Goal: Transaction & Acquisition: Purchase product/service

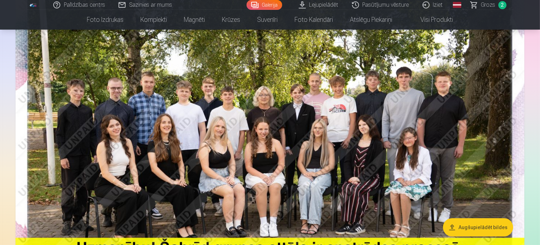
scroll to position [106, 0]
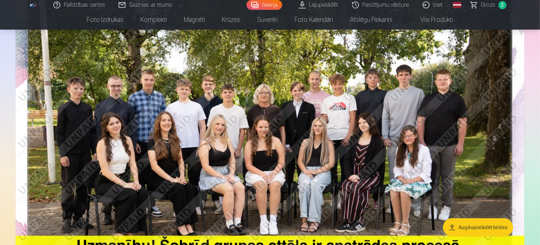
click at [302, 7] on link "Lejupielādēt" at bounding box center [319, 5] width 53 height 10
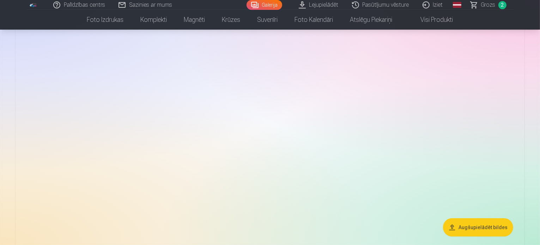
scroll to position [106, 0]
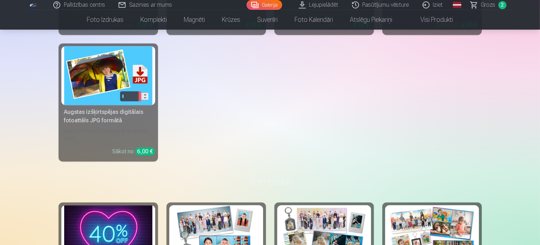
scroll to position [2154, 0]
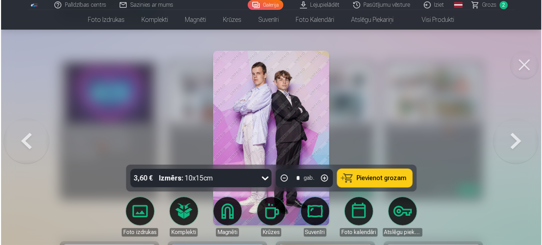
scroll to position [2159, 0]
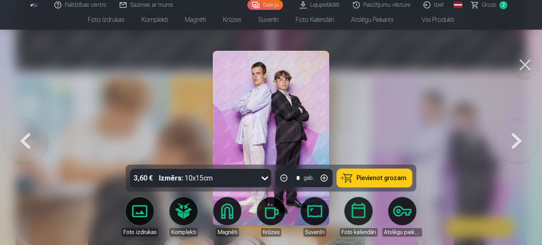
click at [395, 180] on span "Pievienot grozam" at bounding box center [382, 178] width 50 height 6
click at [482, 5] on link "Grozs 3" at bounding box center [489, 5] width 49 height 10
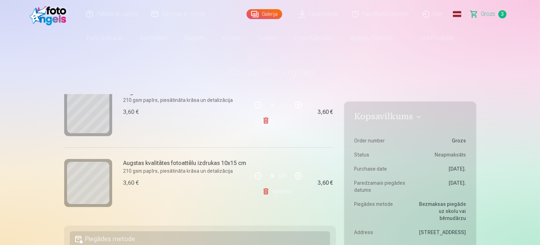
scroll to position [177, 0]
click at [278, 192] on link "Noņemt" at bounding box center [279, 191] width 32 height 14
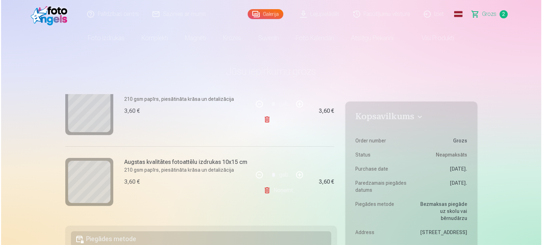
scroll to position [107, 0]
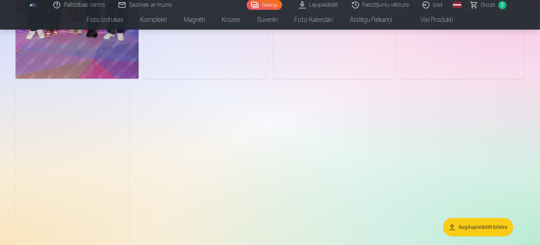
scroll to position [1589, 0]
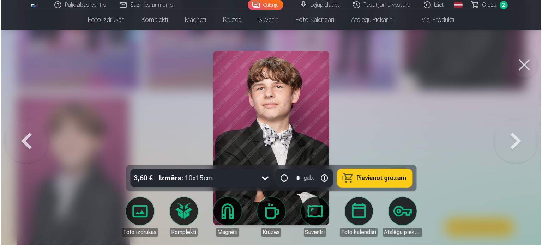
scroll to position [1593, 0]
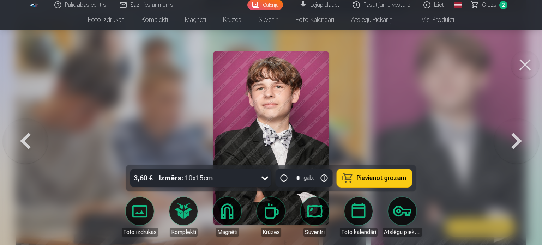
click at [354, 180] on button "Pievienot grozam" at bounding box center [374, 178] width 75 height 18
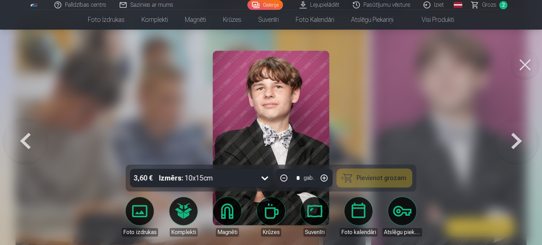
click at [486, 4] on span "Grozs" at bounding box center [489, 5] width 14 height 8
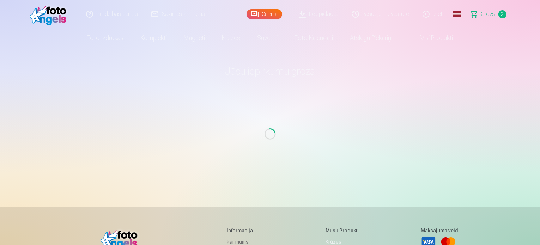
click at [484, 15] on span "Grozs" at bounding box center [489, 14] width 14 height 8
click at [500, 14] on span "2" at bounding box center [503, 14] width 8 height 8
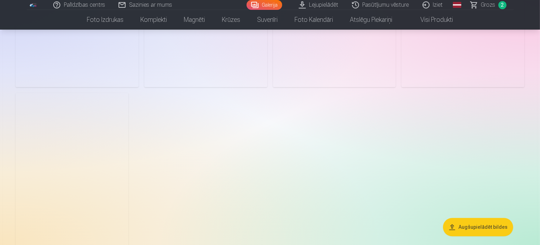
scroll to position [1589, 0]
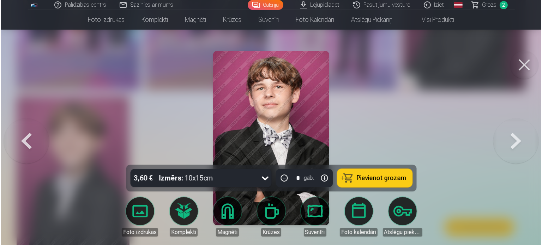
scroll to position [1593, 0]
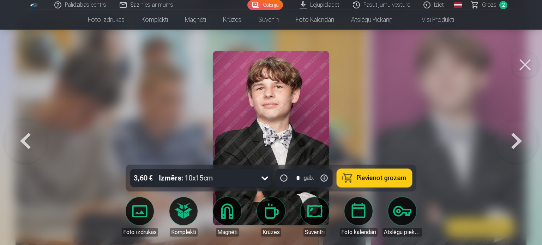
click at [385, 175] on span "Pievienot grozam" at bounding box center [382, 178] width 50 height 6
click at [370, 180] on span "Pievienot grozam" at bounding box center [382, 178] width 50 height 6
click at [489, 7] on span "Grozs" at bounding box center [489, 5] width 14 height 8
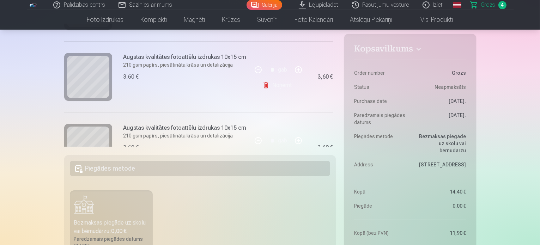
scroll to position [141, 0]
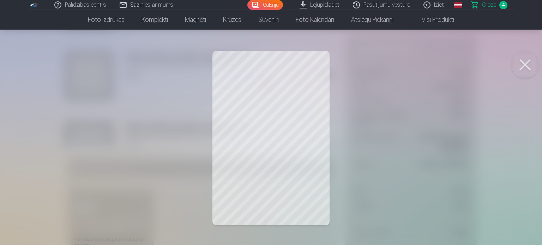
click at [530, 65] on button at bounding box center [525, 65] width 28 height 28
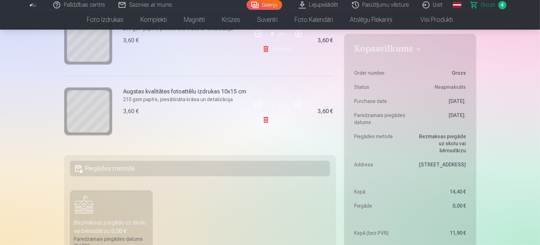
scroll to position [178, 0]
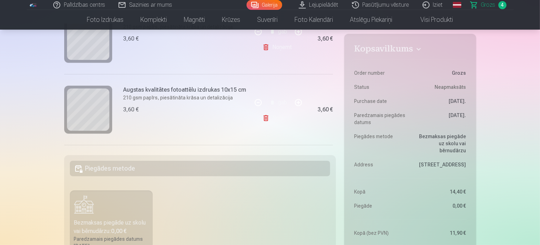
click at [281, 116] on link "Noņemt" at bounding box center [279, 118] width 32 height 14
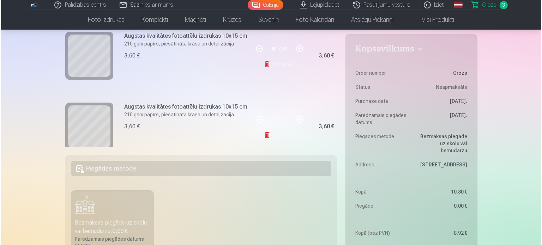
scroll to position [178, 0]
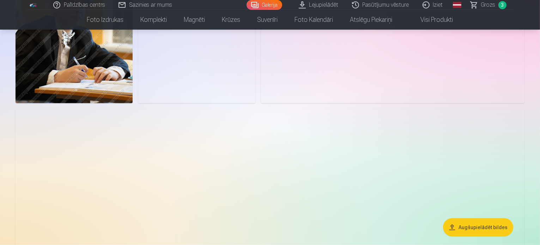
scroll to position [671, 0]
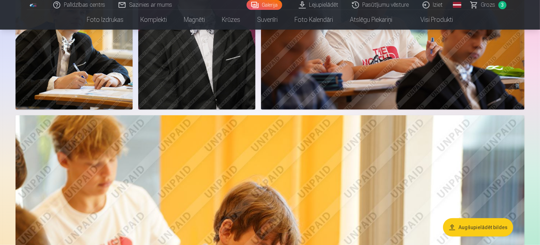
click at [256, 110] on img at bounding box center [196, 22] width 117 height 176
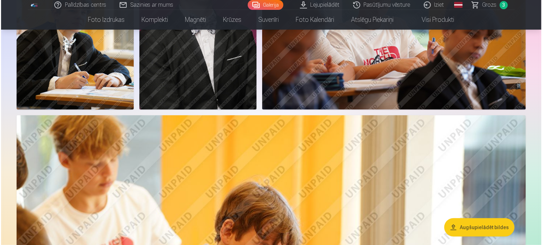
scroll to position [673, 0]
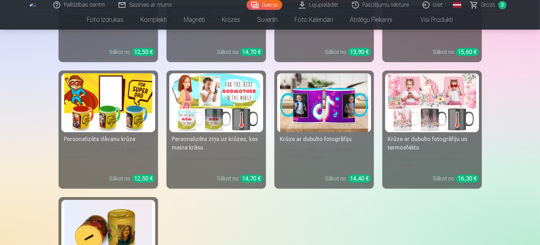
scroll to position [2754, 0]
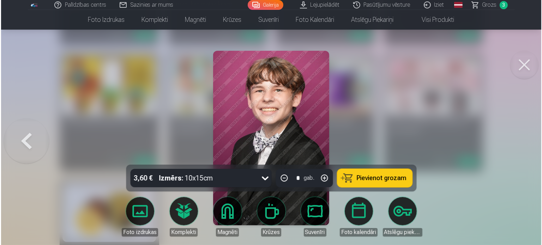
scroll to position [2762, 0]
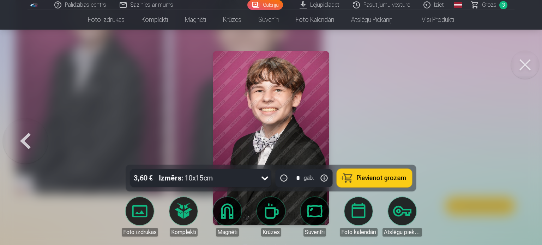
click at [18, 146] on button at bounding box center [25, 138] width 45 height 39
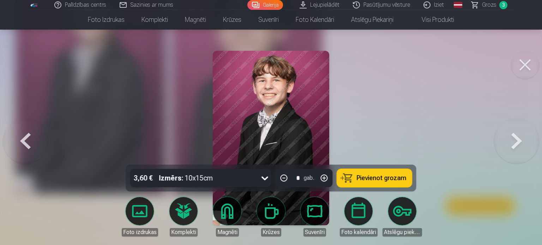
click at [22, 147] on button at bounding box center [25, 138] width 45 height 39
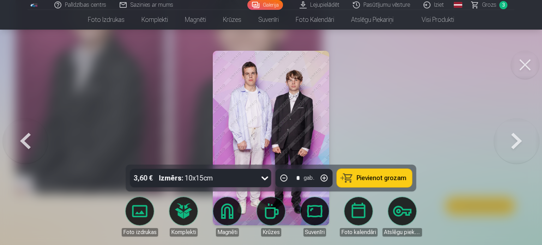
click at [35, 146] on button at bounding box center [25, 138] width 45 height 39
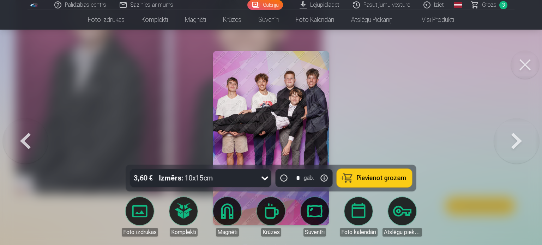
click at [35, 146] on button at bounding box center [25, 138] width 45 height 39
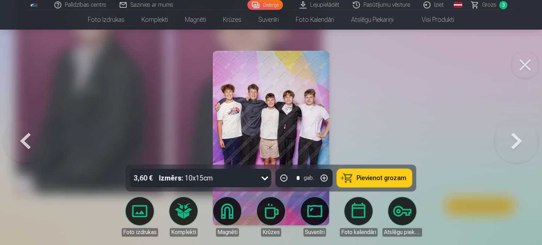
click at [35, 146] on button at bounding box center [25, 138] width 45 height 39
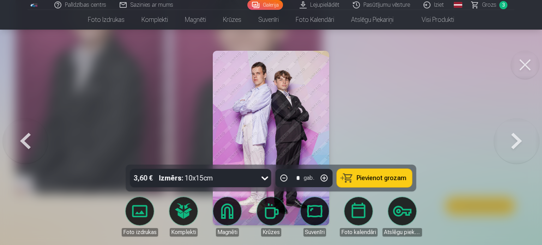
click at [35, 146] on button at bounding box center [25, 138] width 45 height 39
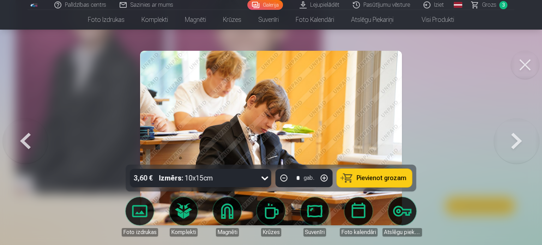
click at [35, 146] on button at bounding box center [25, 138] width 45 height 39
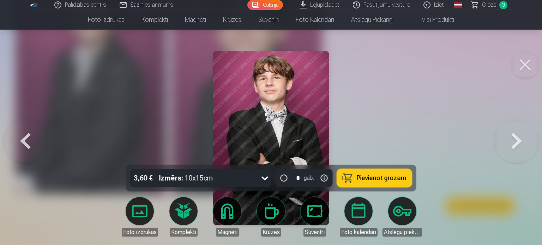
click at [35, 146] on button at bounding box center [25, 138] width 45 height 39
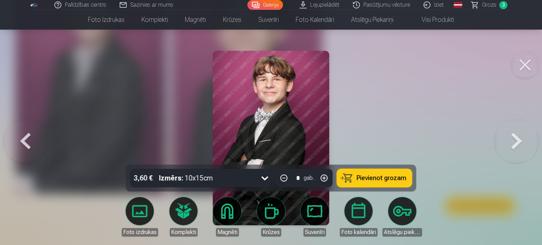
click at [35, 146] on button at bounding box center [25, 138] width 45 height 39
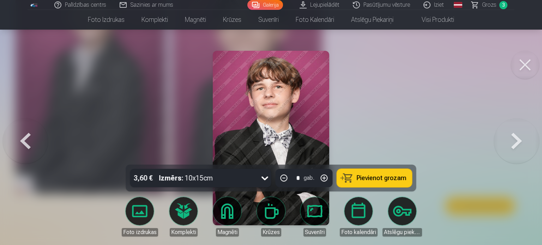
click at [35, 146] on button at bounding box center [25, 138] width 45 height 39
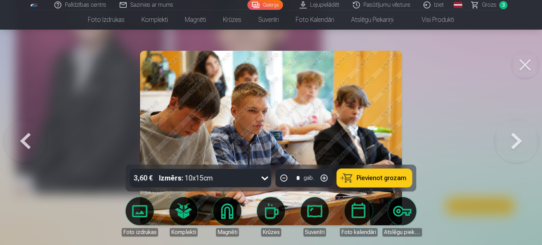
click at [35, 146] on button at bounding box center [25, 138] width 45 height 39
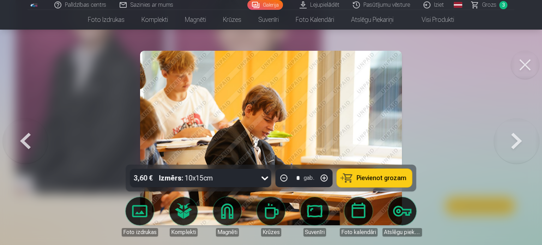
click at [35, 146] on button at bounding box center [25, 138] width 45 height 39
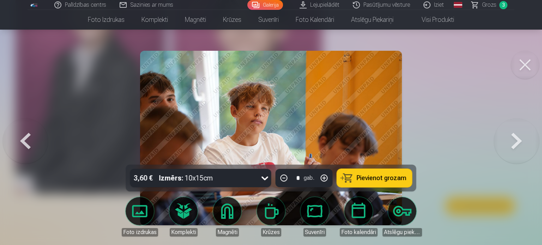
click at [35, 146] on button at bounding box center [25, 138] width 45 height 39
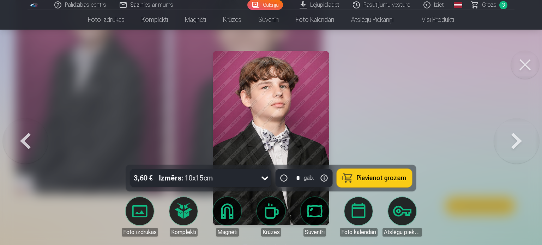
click at [35, 146] on button at bounding box center [25, 138] width 45 height 39
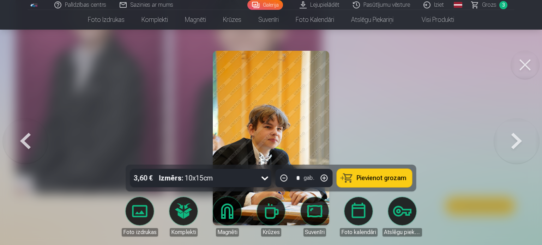
click at [35, 146] on button at bounding box center [25, 138] width 45 height 39
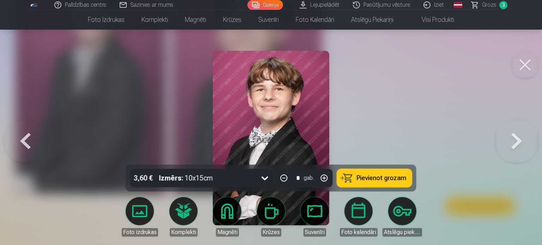
click at [36, 146] on button at bounding box center [25, 138] width 45 height 39
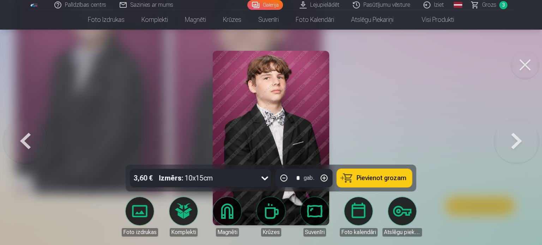
click at [36, 146] on button at bounding box center [25, 138] width 45 height 39
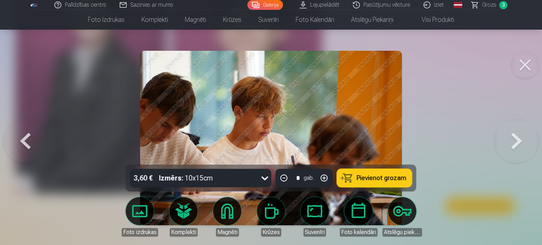
click at [35, 147] on button at bounding box center [25, 138] width 45 height 39
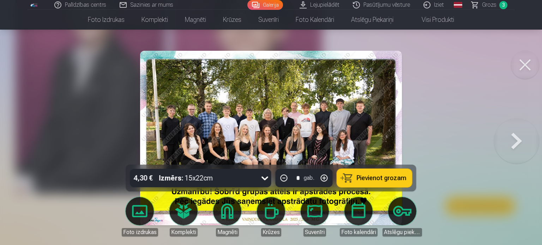
click at [35, 147] on div at bounding box center [271, 122] width 542 height 245
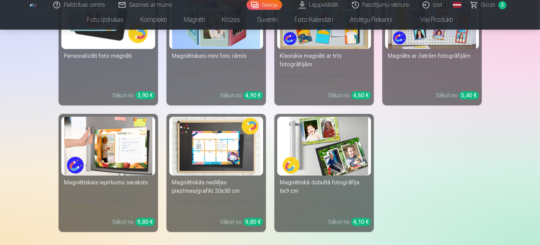
scroll to position [2401, 0]
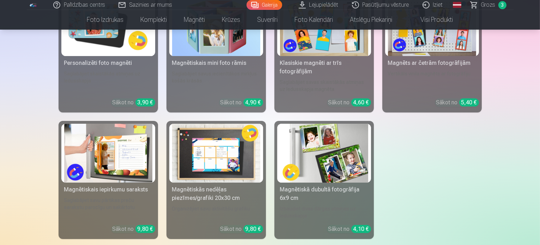
click at [501, 8] on span "3" at bounding box center [503, 5] width 8 height 8
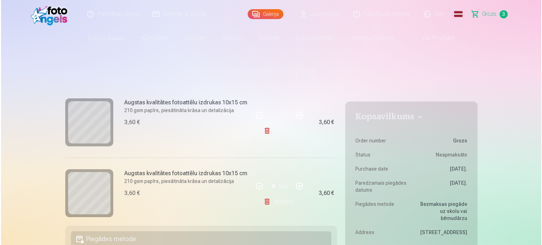
scroll to position [106, 0]
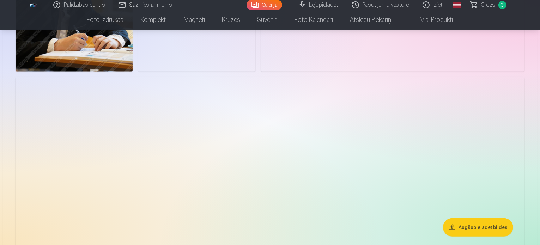
scroll to position [741, 0]
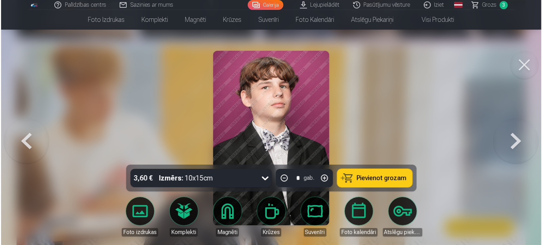
scroll to position [743, 0]
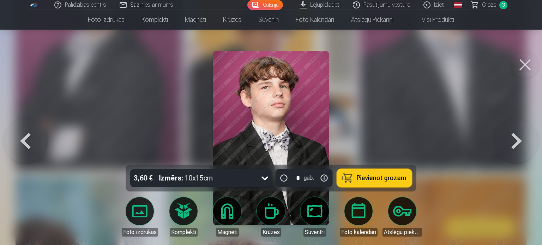
click at [514, 144] on button at bounding box center [516, 138] width 45 height 39
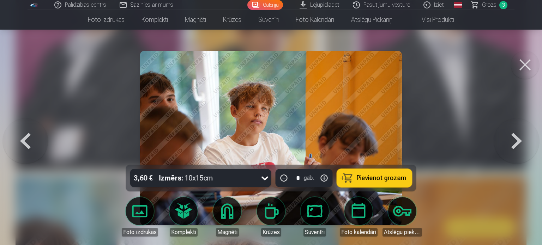
click at [517, 144] on button at bounding box center [516, 138] width 45 height 39
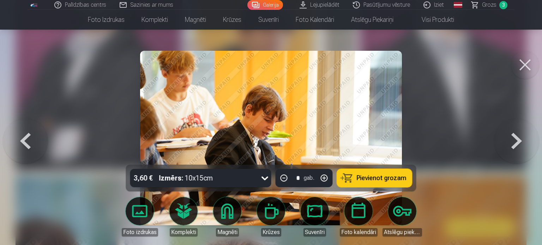
click at [517, 144] on button at bounding box center [516, 138] width 45 height 39
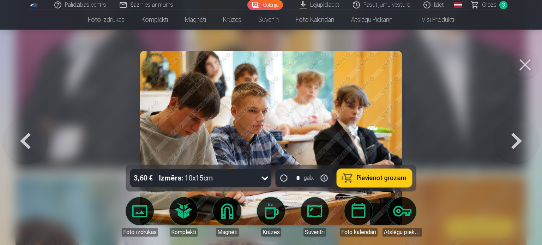
click at [517, 144] on button at bounding box center [516, 138] width 45 height 39
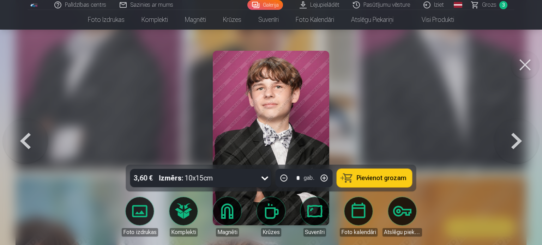
click at [517, 144] on button at bounding box center [516, 138] width 45 height 39
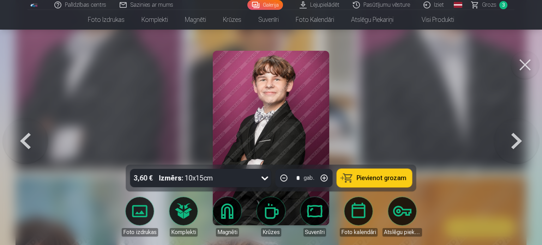
click at [517, 144] on button at bounding box center [516, 138] width 45 height 39
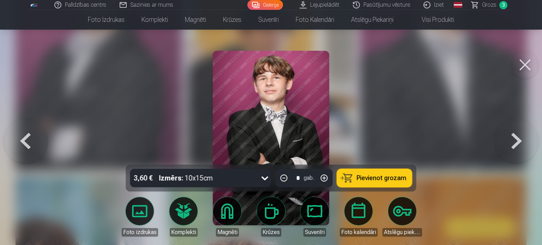
click at [517, 144] on button at bounding box center [516, 138] width 45 height 39
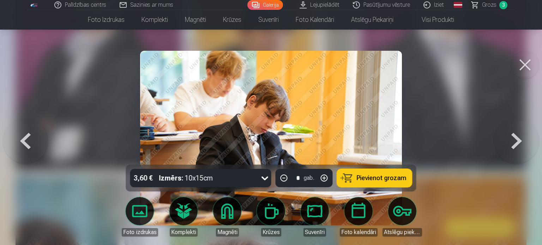
click at [517, 144] on button at bounding box center [516, 138] width 45 height 39
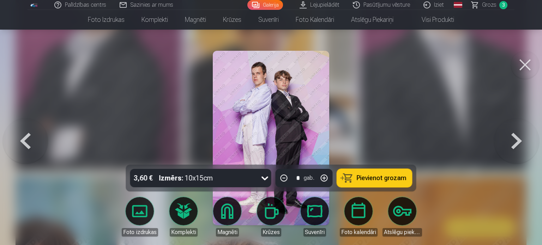
click at [517, 144] on button at bounding box center [516, 138] width 45 height 39
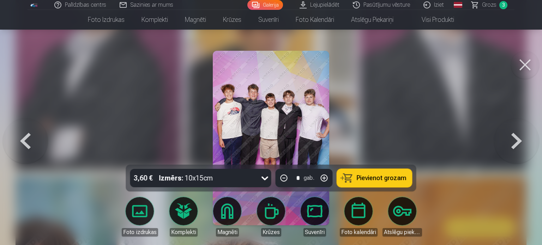
click at [517, 144] on button at bounding box center [516, 138] width 45 height 39
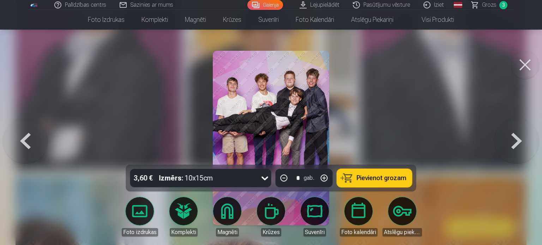
click at [517, 144] on button at bounding box center [516, 138] width 45 height 39
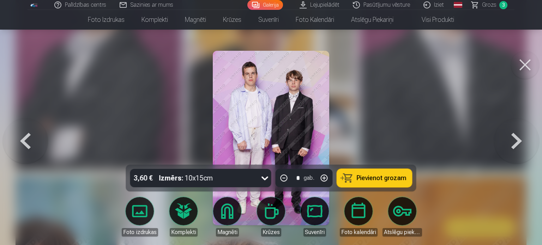
click at [517, 144] on button at bounding box center [516, 138] width 45 height 39
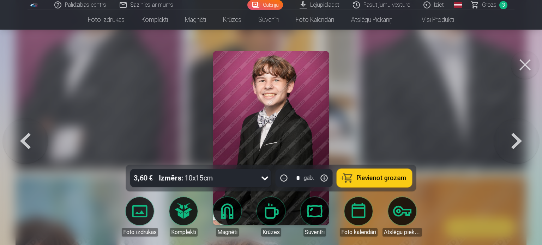
click at [517, 139] on button at bounding box center [516, 138] width 45 height 39
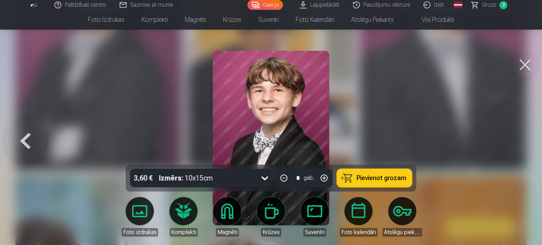
click at [399, 179] on span "Pievienot grozam" at bounding box center [382, 178] width 50 height 6
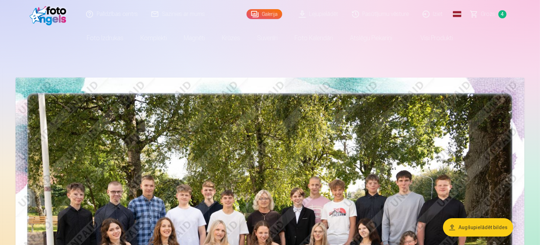
click at [500, 18] on link "Grozs 4" at bounding box center [489, 14] width 49 height 28
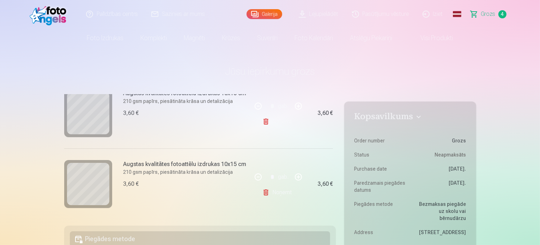
scroll to position [212, 0]
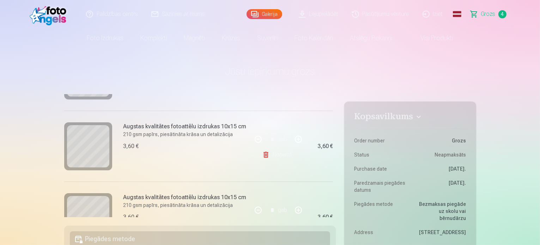
click at [288, 154] on link "Noņemt" at bounding box center [279, 155] width 32 height 14
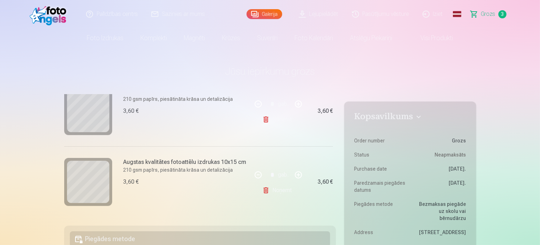
scroll to position [178, 0]
click at [281, 120] on link "Noņemt" at bounding box center [279, 120] width 32 height 14
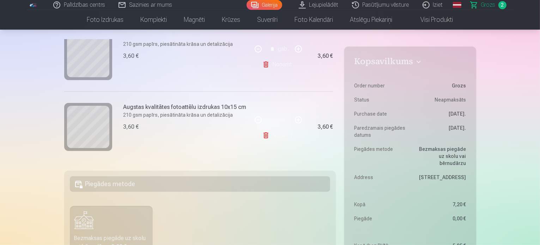
scroll to position [35, 0]
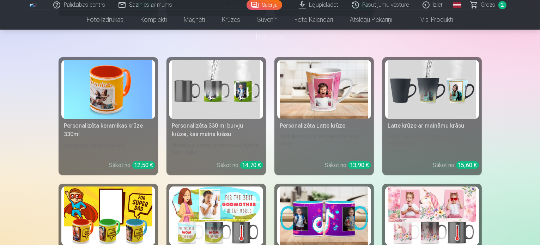
scroll to position [2612, 0]
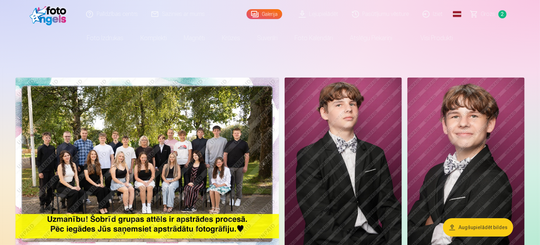
click at [501, 14] on span "2" at bounding box center [503, 14] width 8 height 8
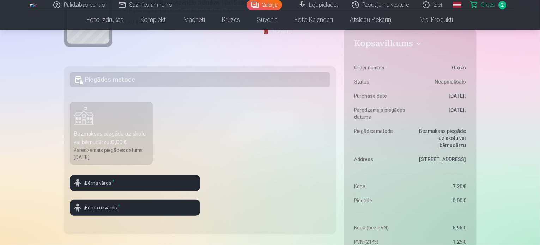
scroll to position [177, 0]
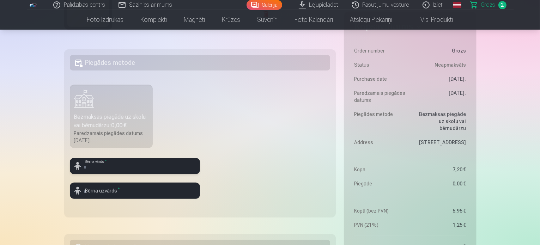
click at [181, 168] on input "text" at bounding box center [135, 166] width 130 height 16
type input "*****"
click at [132, 189] on input "text" at bounding box center [135, 191] width 130 height 16
type input "********"
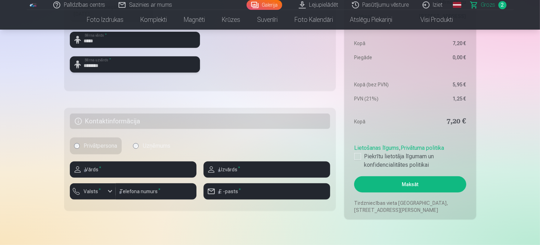
scroll to position [353, 0]
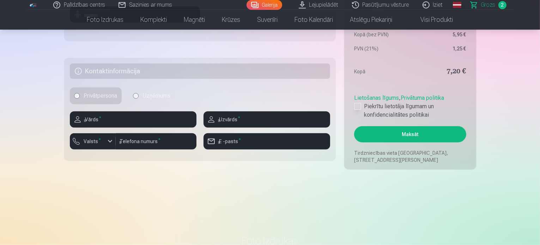
click at [358, 107] on div at bounding box center [357, 106] width 7 height 7
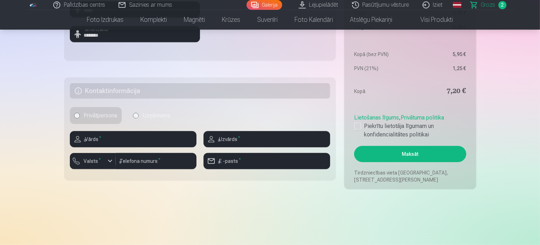
scroll to position [282, 0]
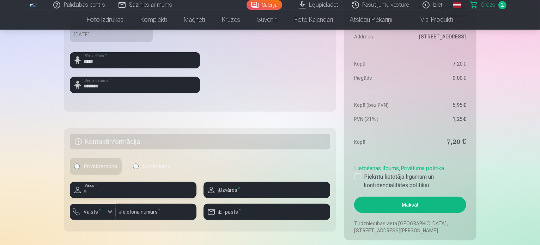
click at [144, 192] on input "text" at bounding box center [133, 190] width 127 height 16
type input "********"
click at [110, 211] on div "button" at bounding box center [110, 212] width 8 height 8
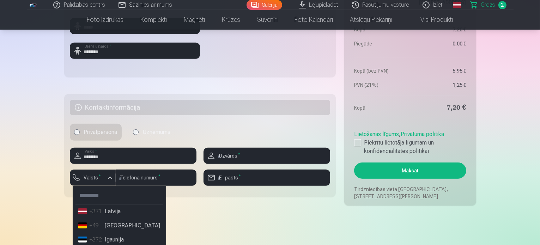
scroll to position [318, 0]
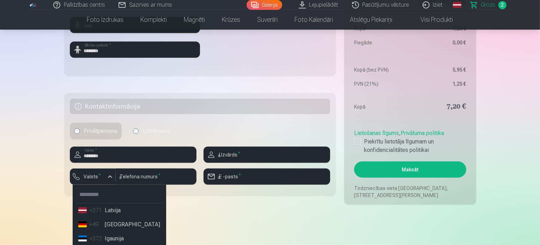
click at [124, 216] on li "+371 Latvija" at bounding box center [120, 211] width 88 height 14
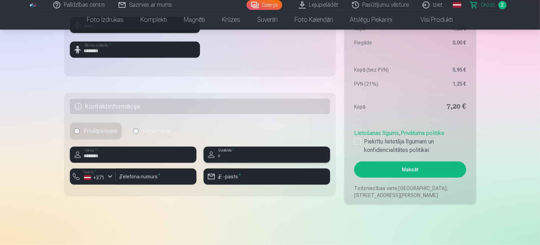
click at [248, 153] on input "text" at bounding box center [267, 155] width 127 height 16
type input "********"
click at [165, 179] on input "number" at bounding box center [156, 177] width 81 height 16
type input "********"
drag, startPoint x: 246, startPoint y: 174, endPoint x: 246, endPoint y: 184, distance: 9.5
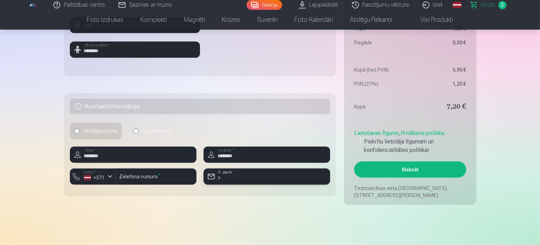
click at [246, 174] on input "email" at bounding box center [267, 177] width 127 height 16
type input "**********"
click at [423, 171] on button "Maksāt" at bounding box center [410, 170] width 112 height 16
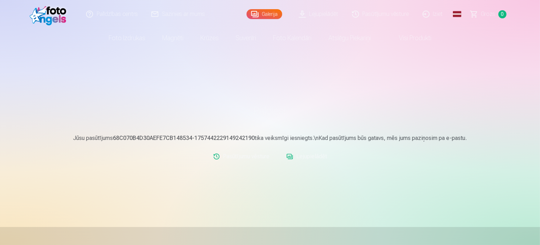
click at [308, 157] on link "Lejupielādēt" at bounding box center [307, 157] width 46 height 14
